Goal: Navigation & Orientation: Find specific page/section

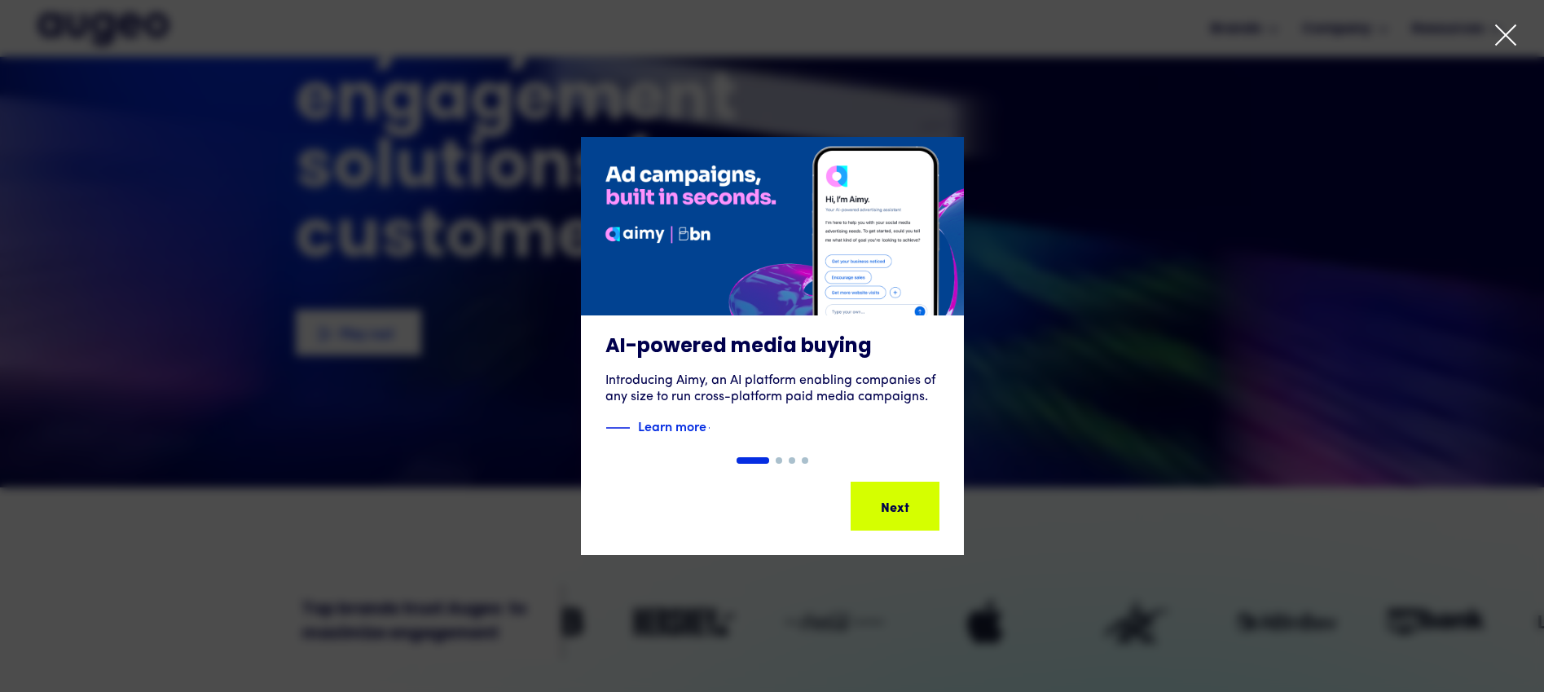
scroll to position [156, 0]
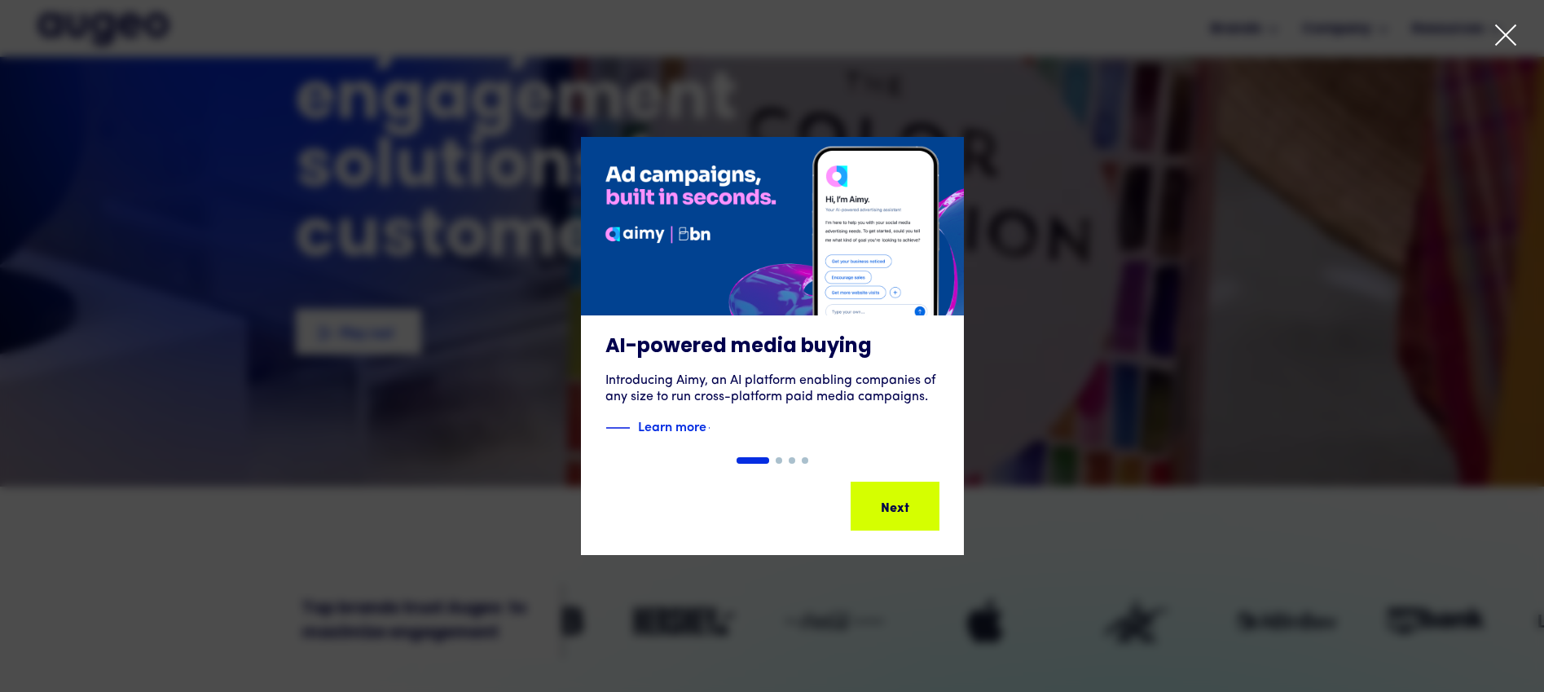
click at [1504, 33] on icon at bounding box center [1505, 35] width 24 height 24
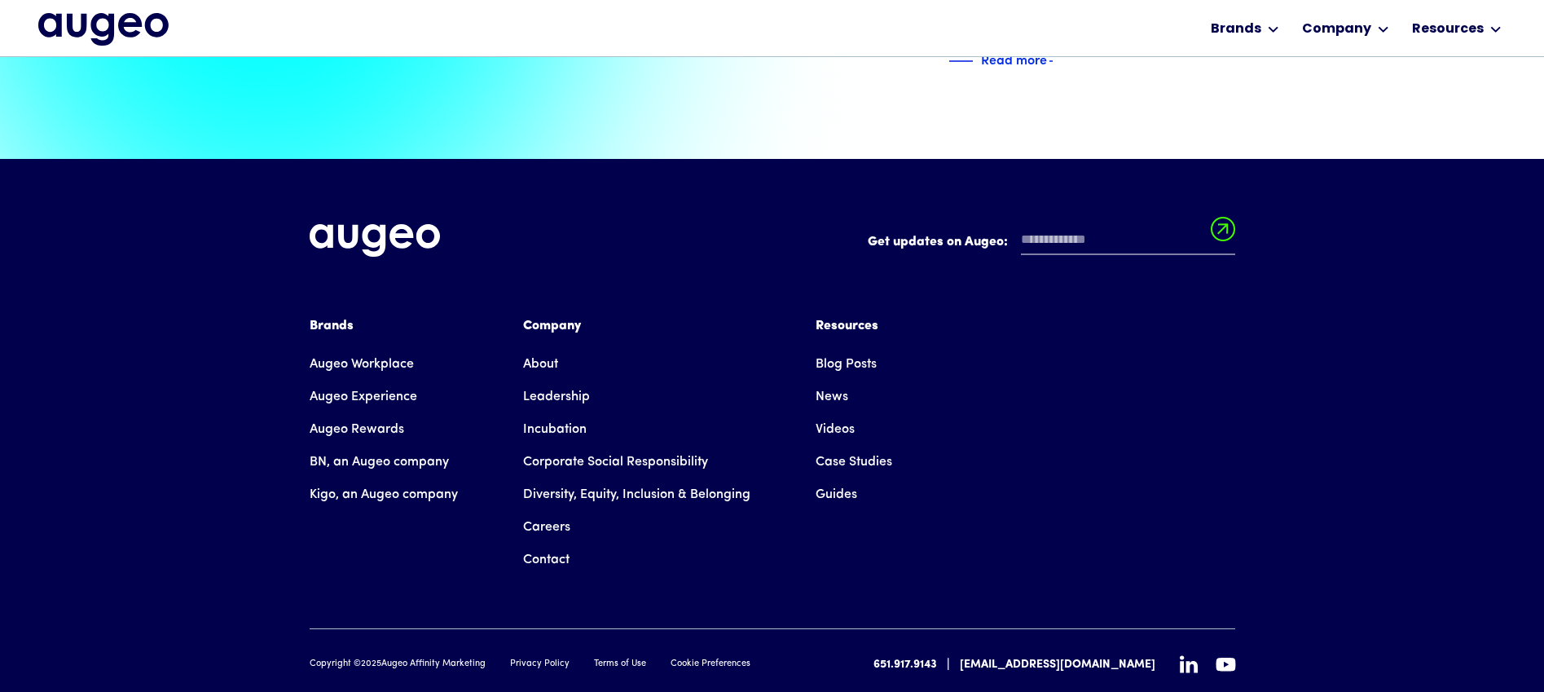
scroll to position [3730, 0]
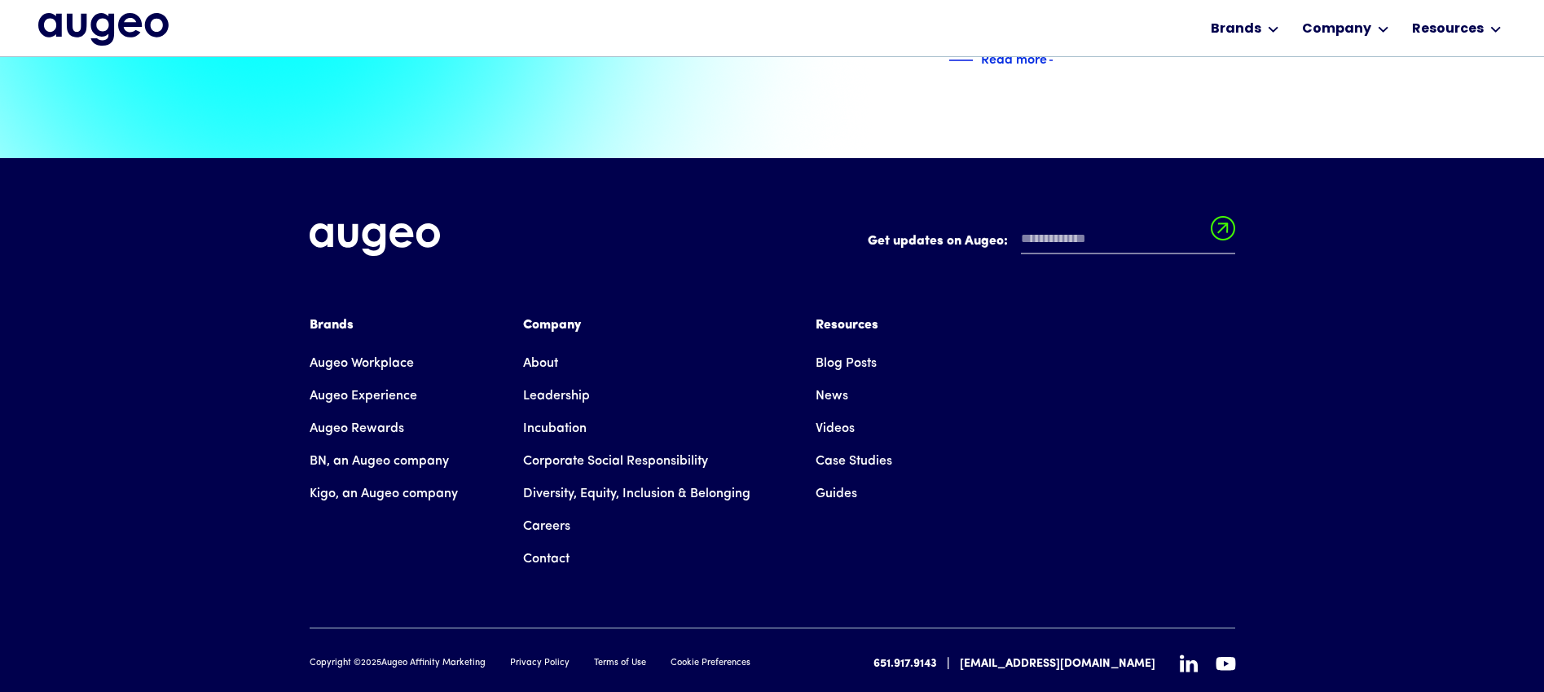
click at [837, 477] on link "Guides" at bounding box center [836, 493] width 42 height 33
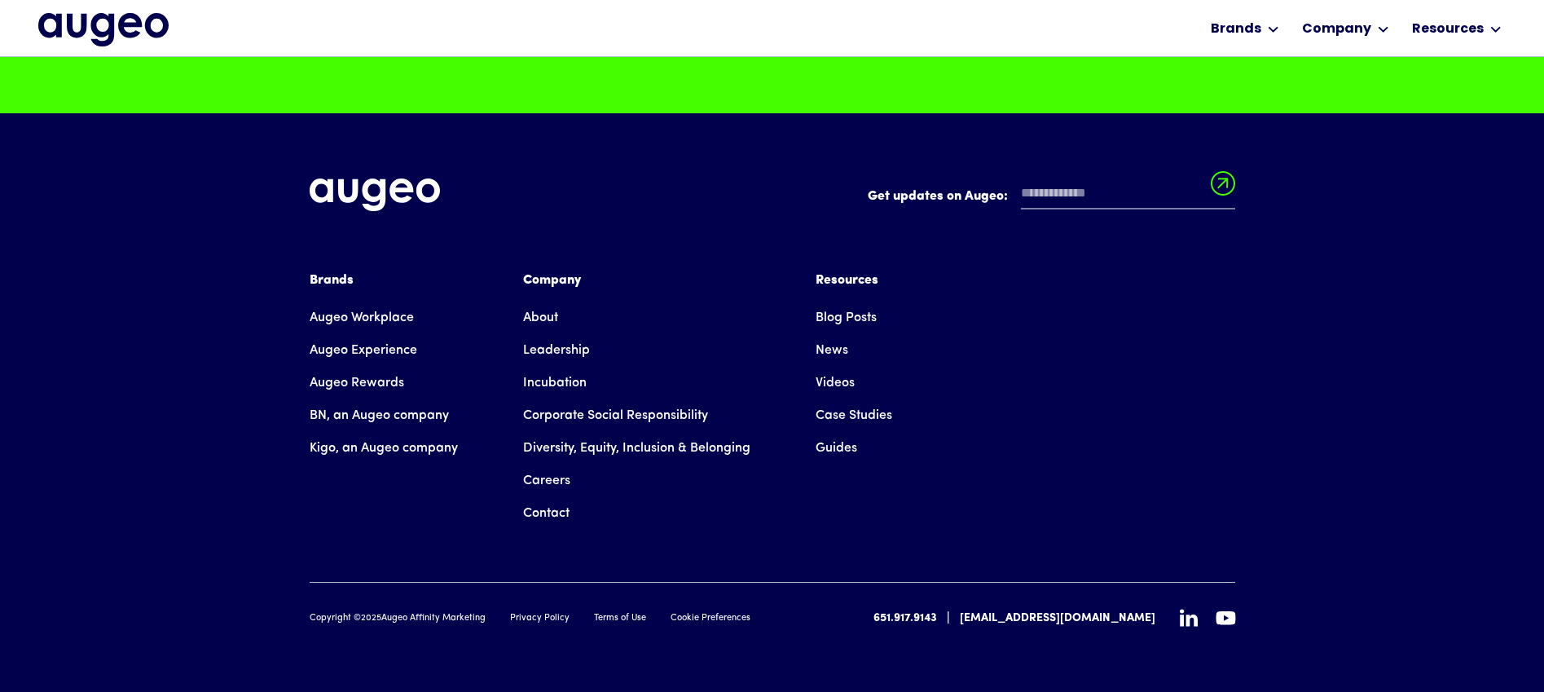
click at [844, 414] on link "Case Studies" at bounding box center [853, 415] width 77 height 33
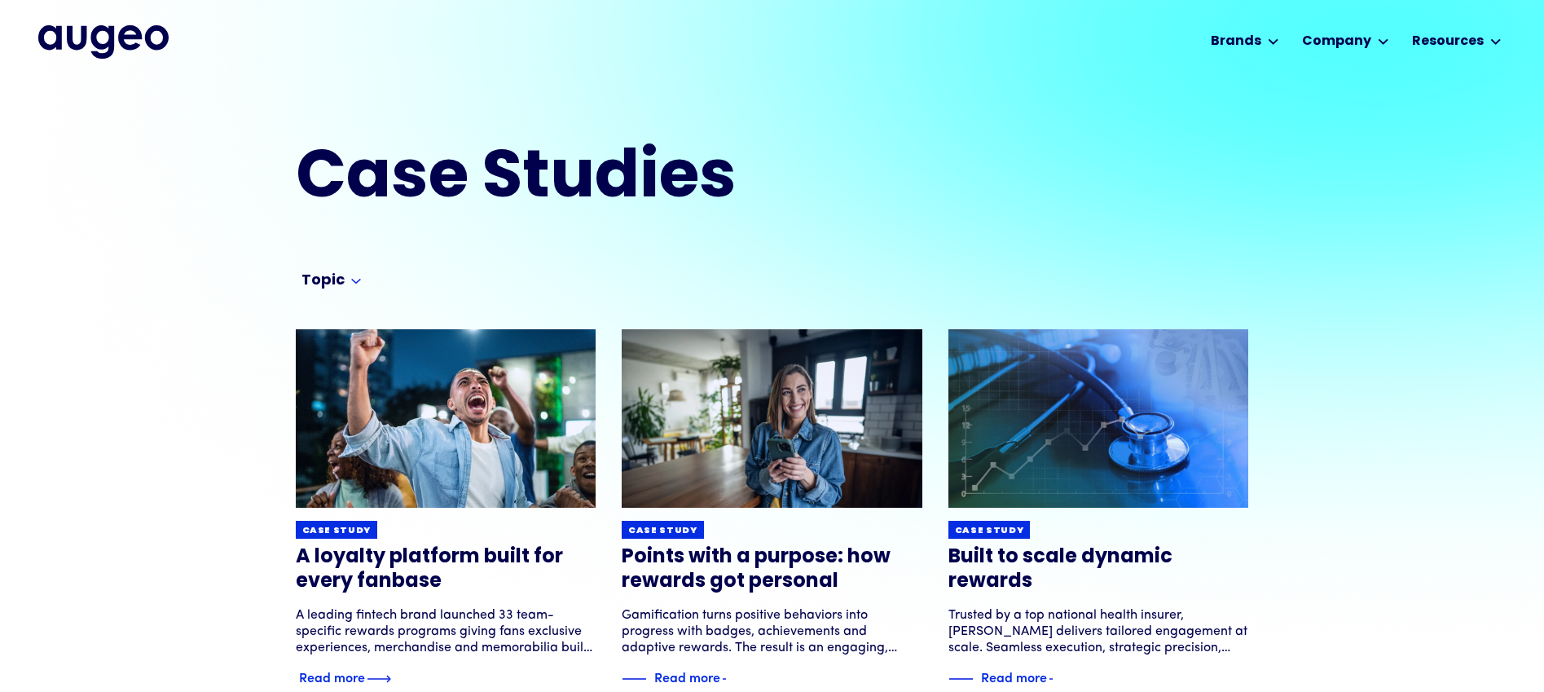
click at [420, 415] on img at bounding box center [446, 418] width 360 height 214
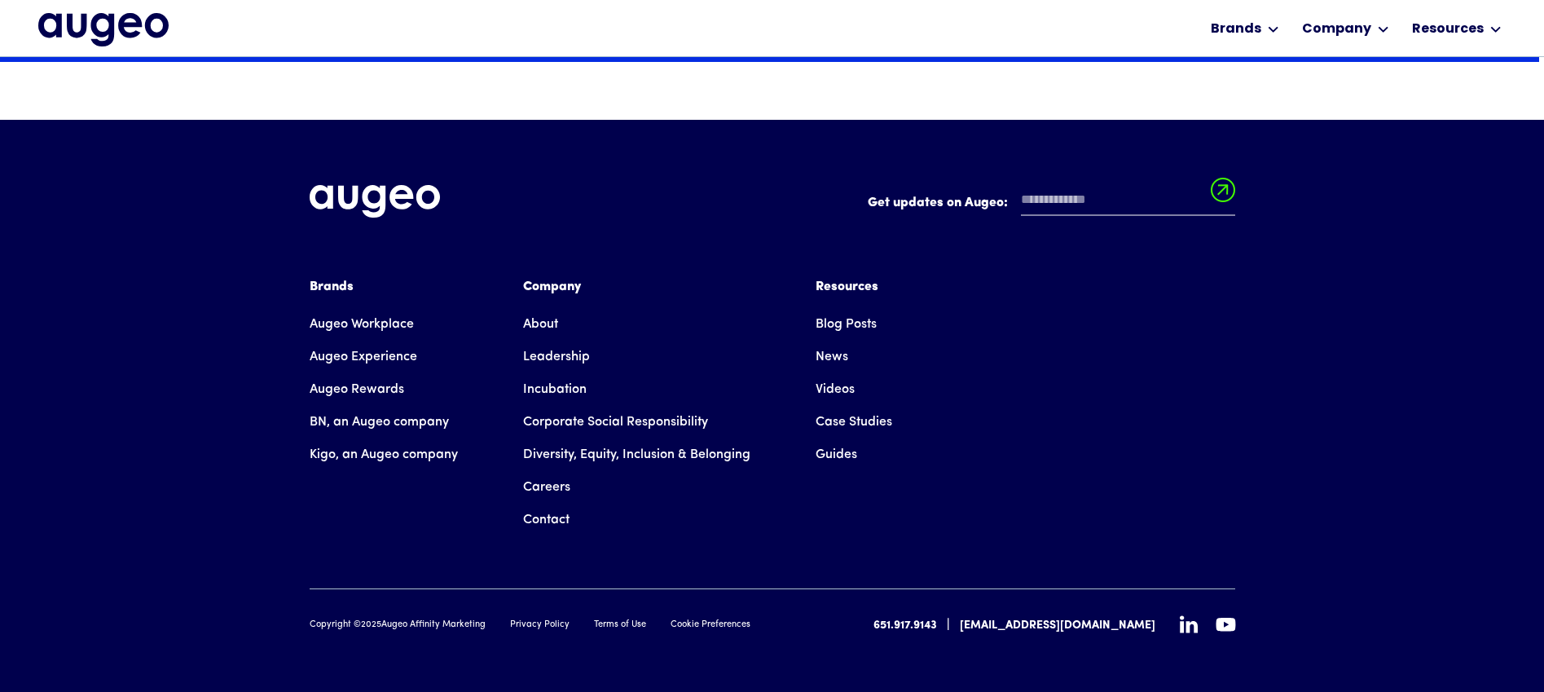
scroll to position [3089, 0]
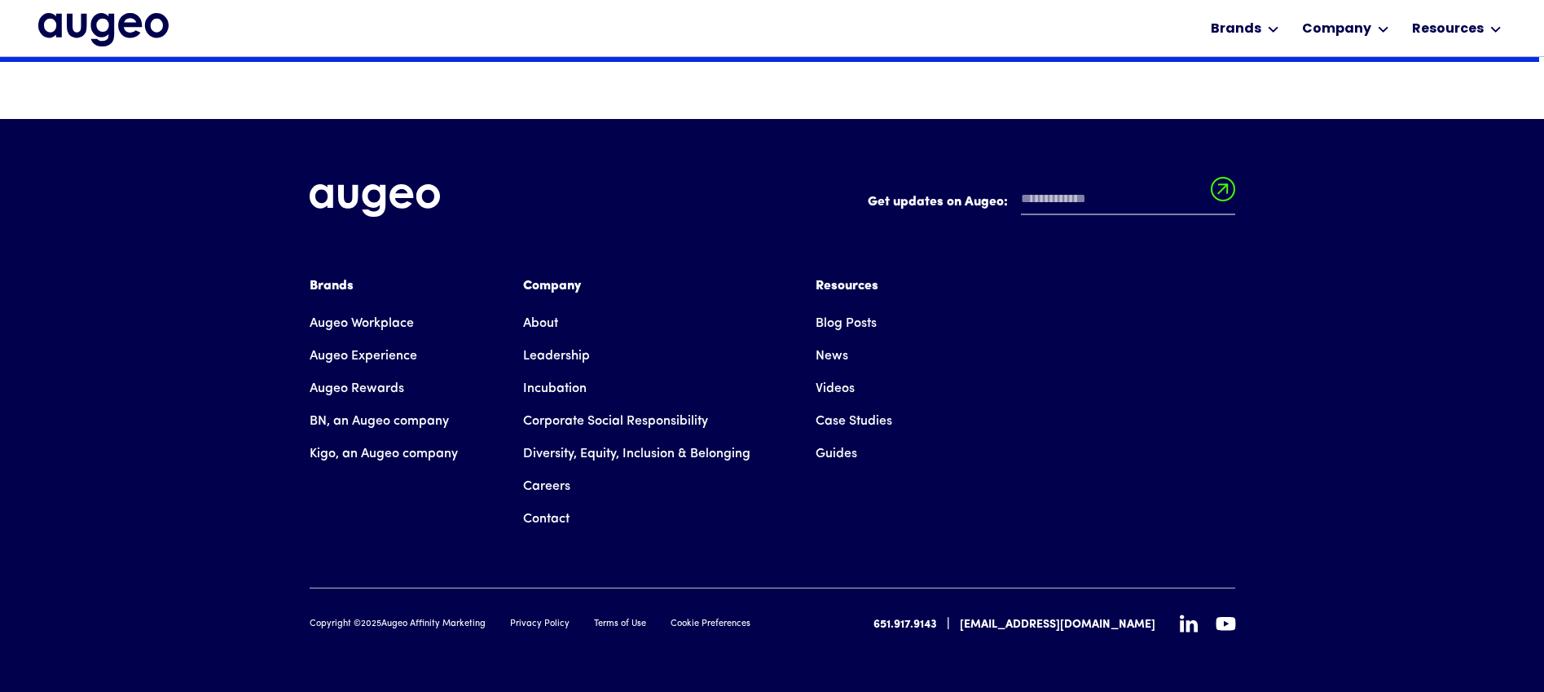
click at [549, 486] on link "Careers" at bounding box center [546, 486] width 47 height 33
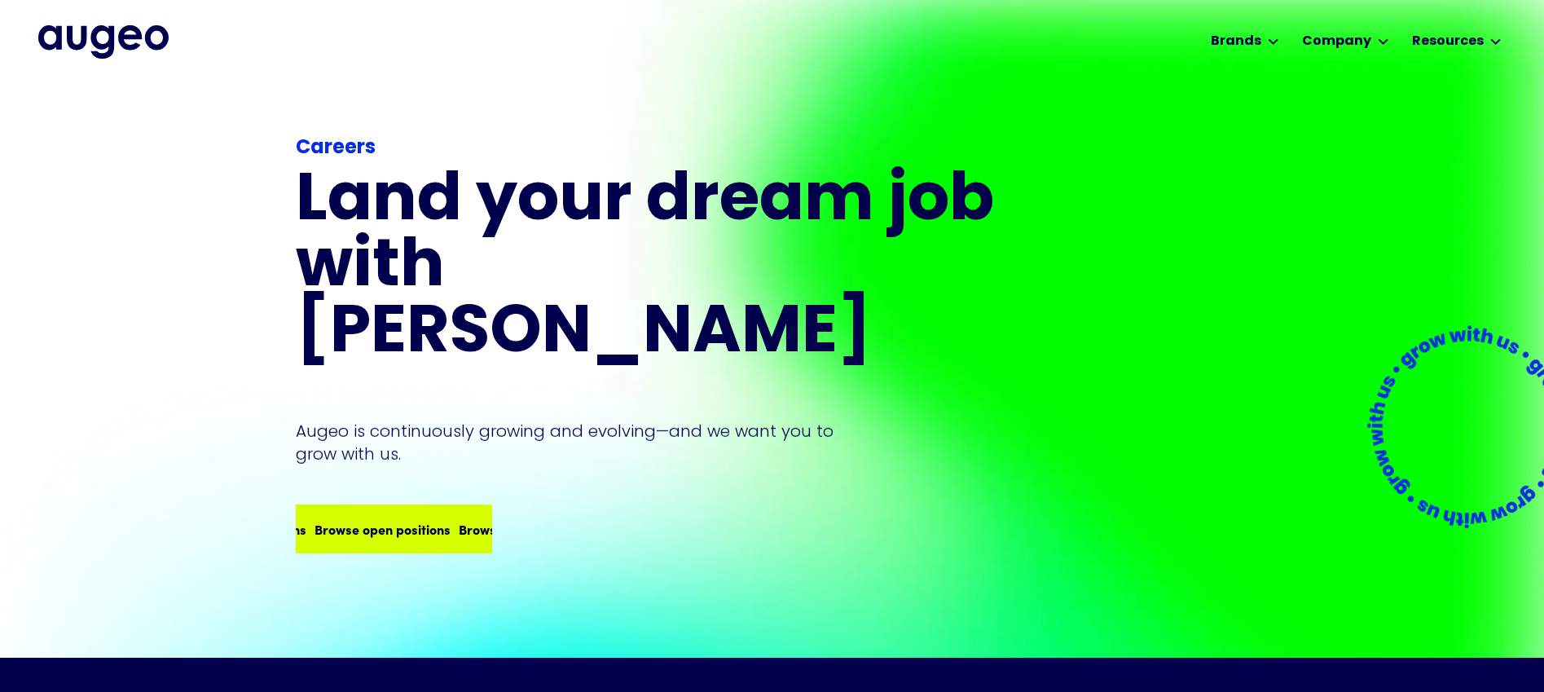
click at [416, 519] on div "Browse open positions Browse open positions Browse open positions Browse open p…" at bounding box center [432, 529] width 577 height 20
